Goal: Navigation & Orientation: Understand site structure

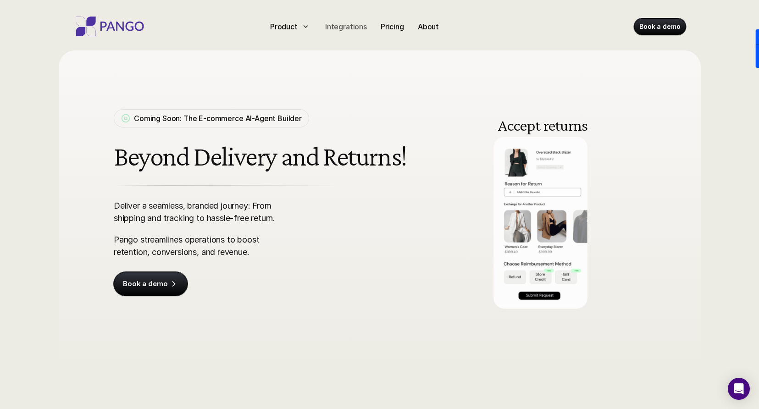
click at [345, 24] on p "Integrations" at bounding box center [346, 26] width 42 height 11
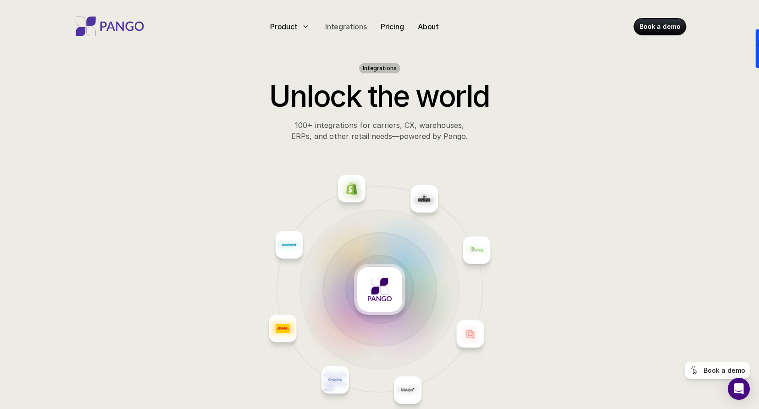
click at [342, 26] on p "Integrations" at bounding box center [346, 26] width 42 height 11
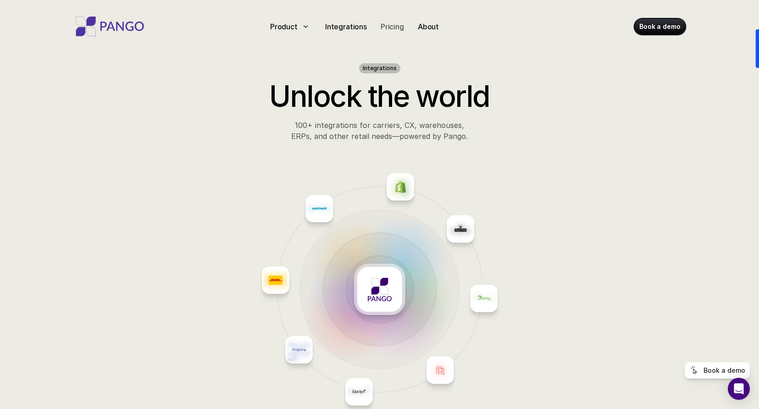
click at [386, 31] on p "Pricing" at bounding box center [392, 26] width 23 height 11
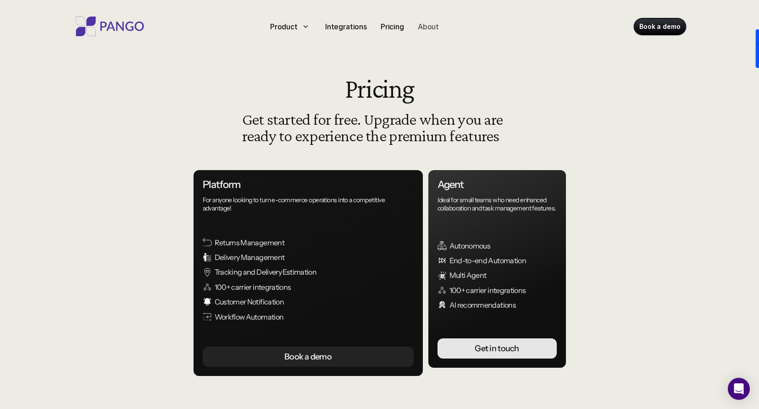
click at [426, 27] on p "About" at bounding box center [428, 26] width 21 height 11
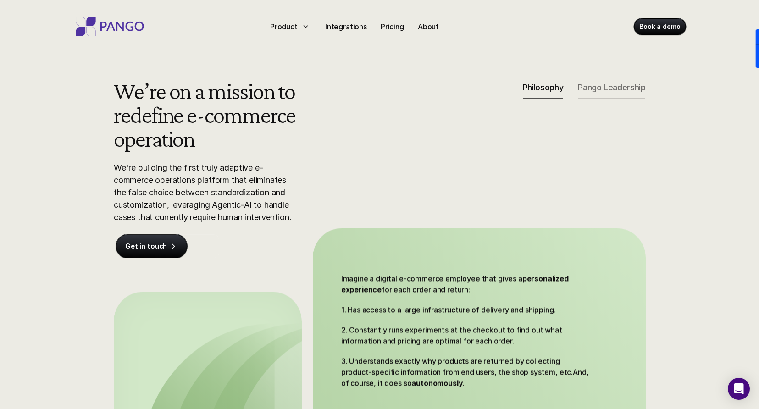
click at [607, 86] on p "Pango Leadership" at bounding box center [611, 88] width 67 height 10
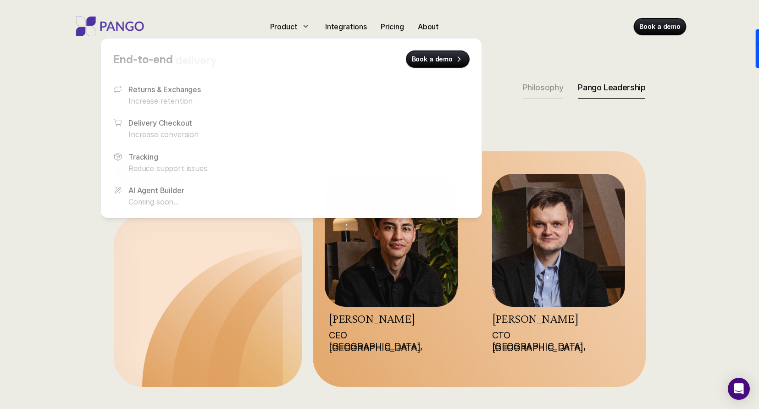
click at [282, 31] on div at bounding box center [291, 118] width 382 height 199
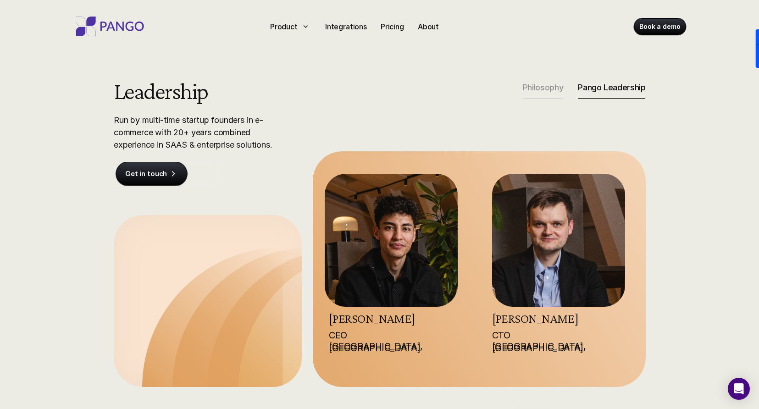
click at [131, 29] on img at bounding box center [109, 27] width 73 height 20
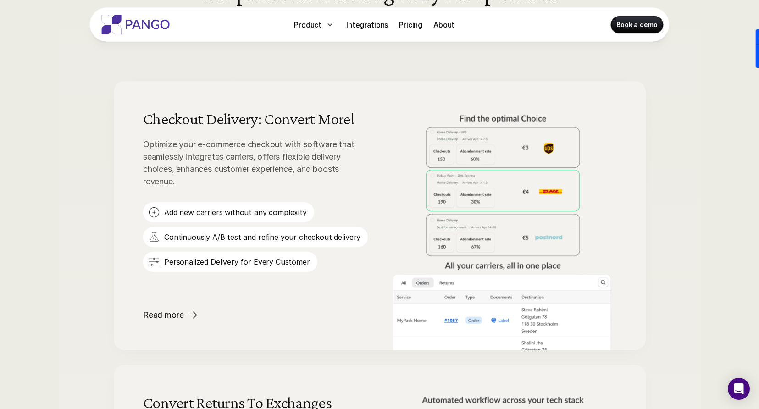
scroll to position [519, 0]
click at [362, 27] on p "Integrations" at bounding box center [367, 24] width 42 height 11
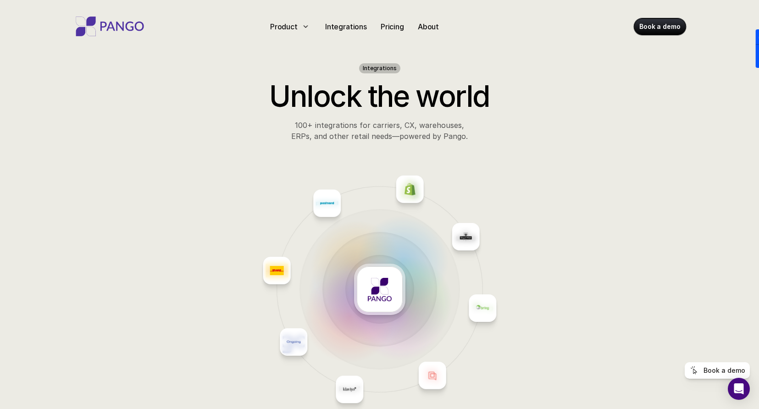
click at [132, 33] on img at bounding box center [109, 27] width 73 height 20
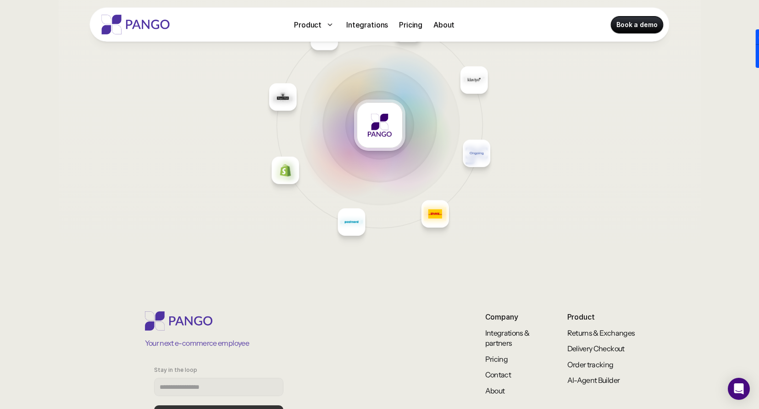
scroll to position [3887, 0]
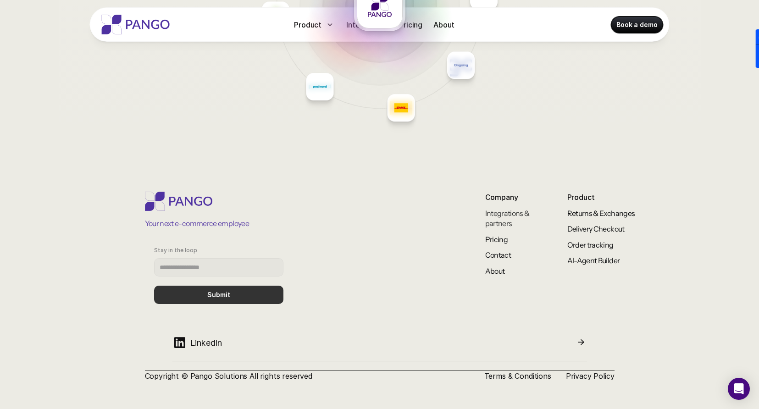
click at [505, 216] on link "Integrations & partners" at bounding box center [507, 218] width 45 height 19
